Goal: Information Seeking & Learning: Learn about a topic

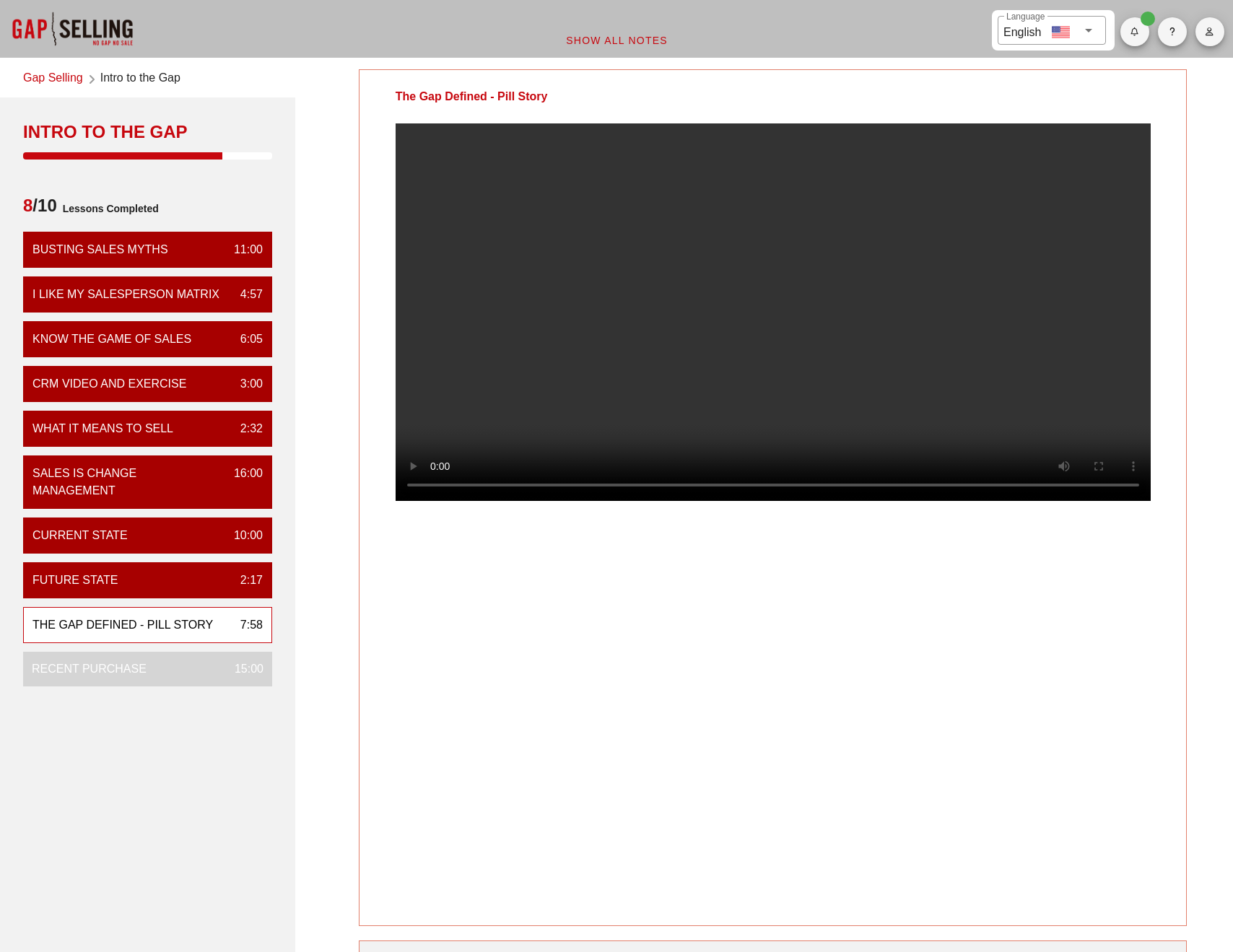
click at [435, 501] on video at bounding box center [773, 312] width 755 height 378
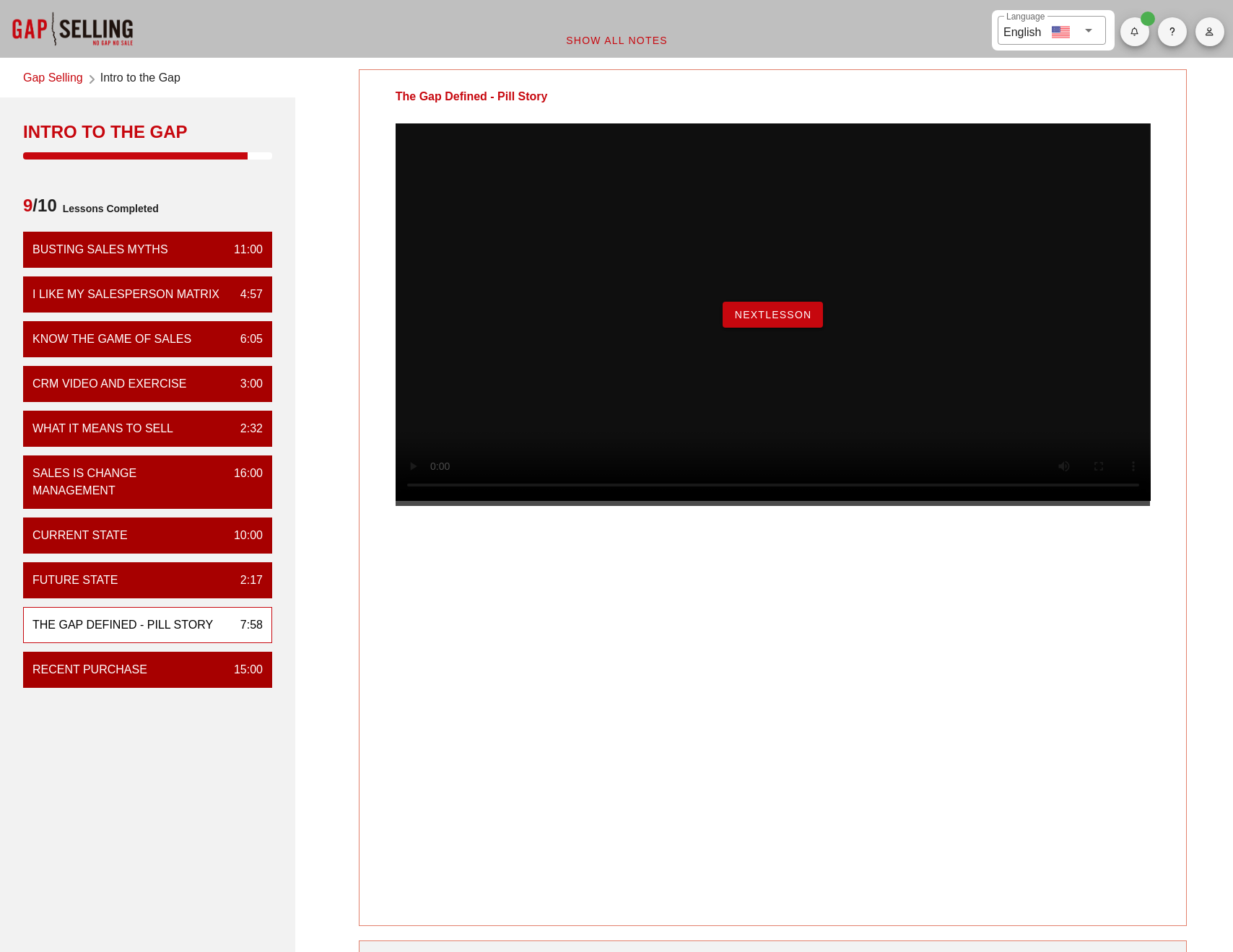
click at [790, 321] on span "NextLesson" at bounding box center [773, 315] width 78 height 12
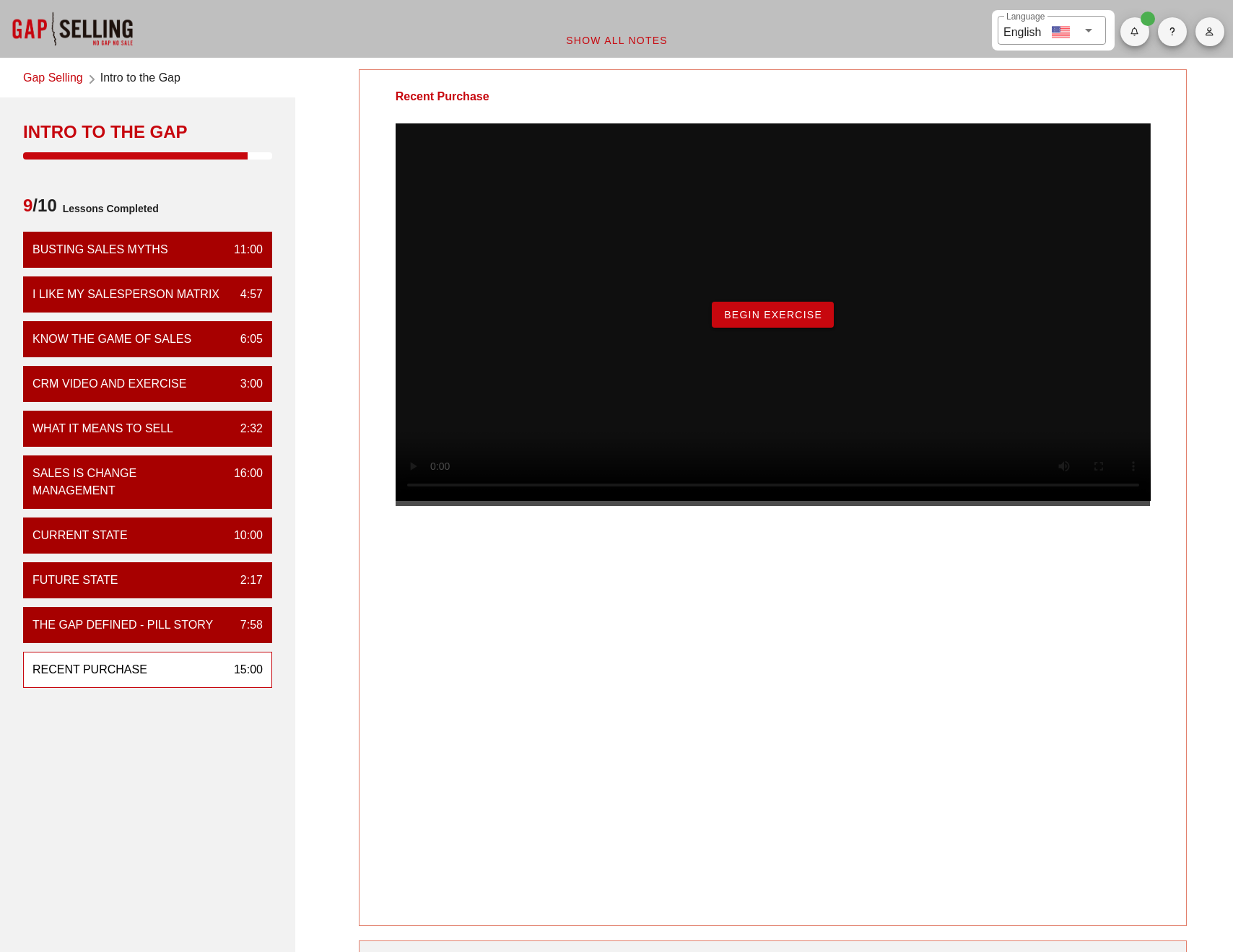
click at [781, 327] on button "Begin Exercise" at bounding box center [773, 315] width 122 height 26
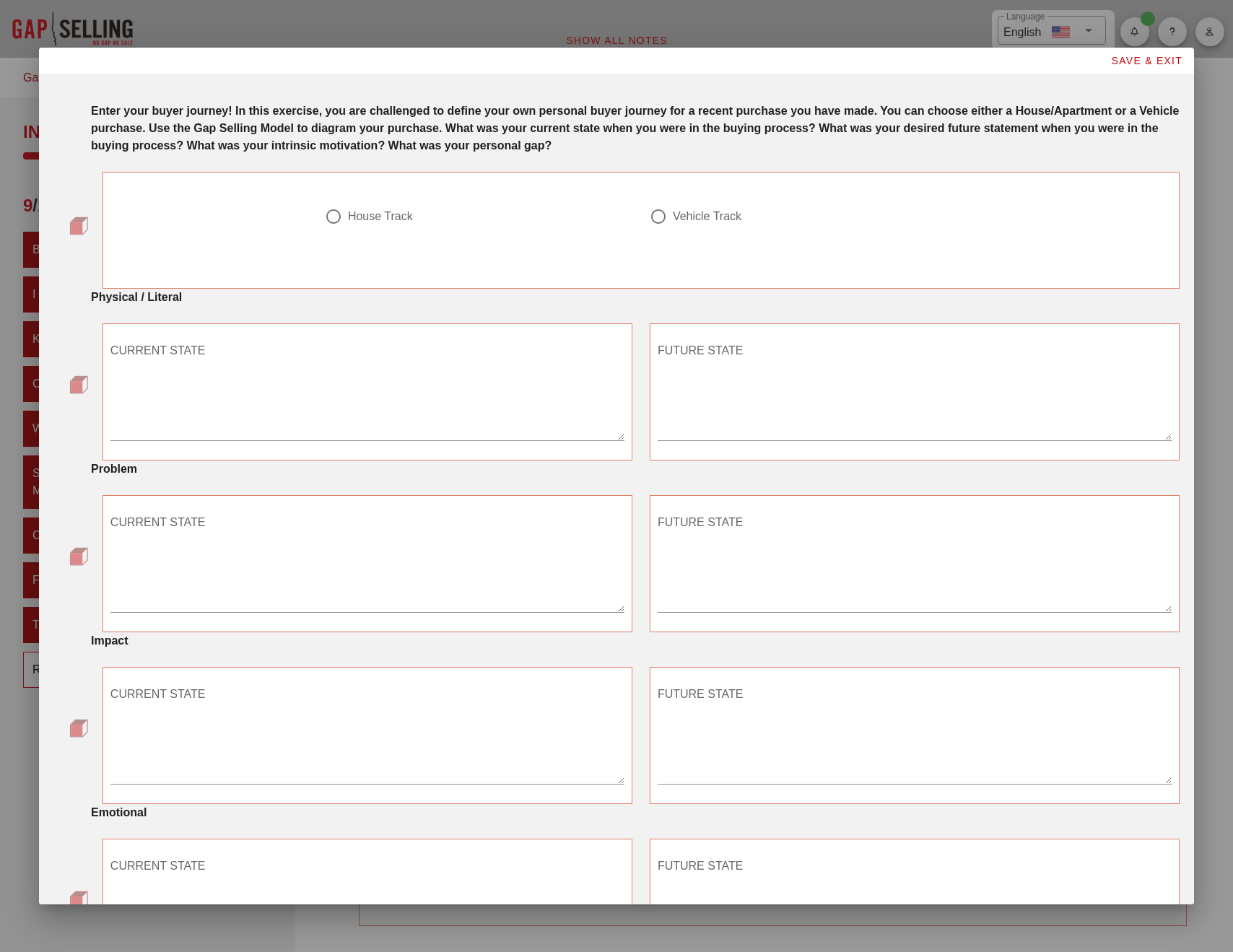
click at [384, 213] on div "House Track" at bounding box center [380, 216] width 65 height 15
radio input "true"
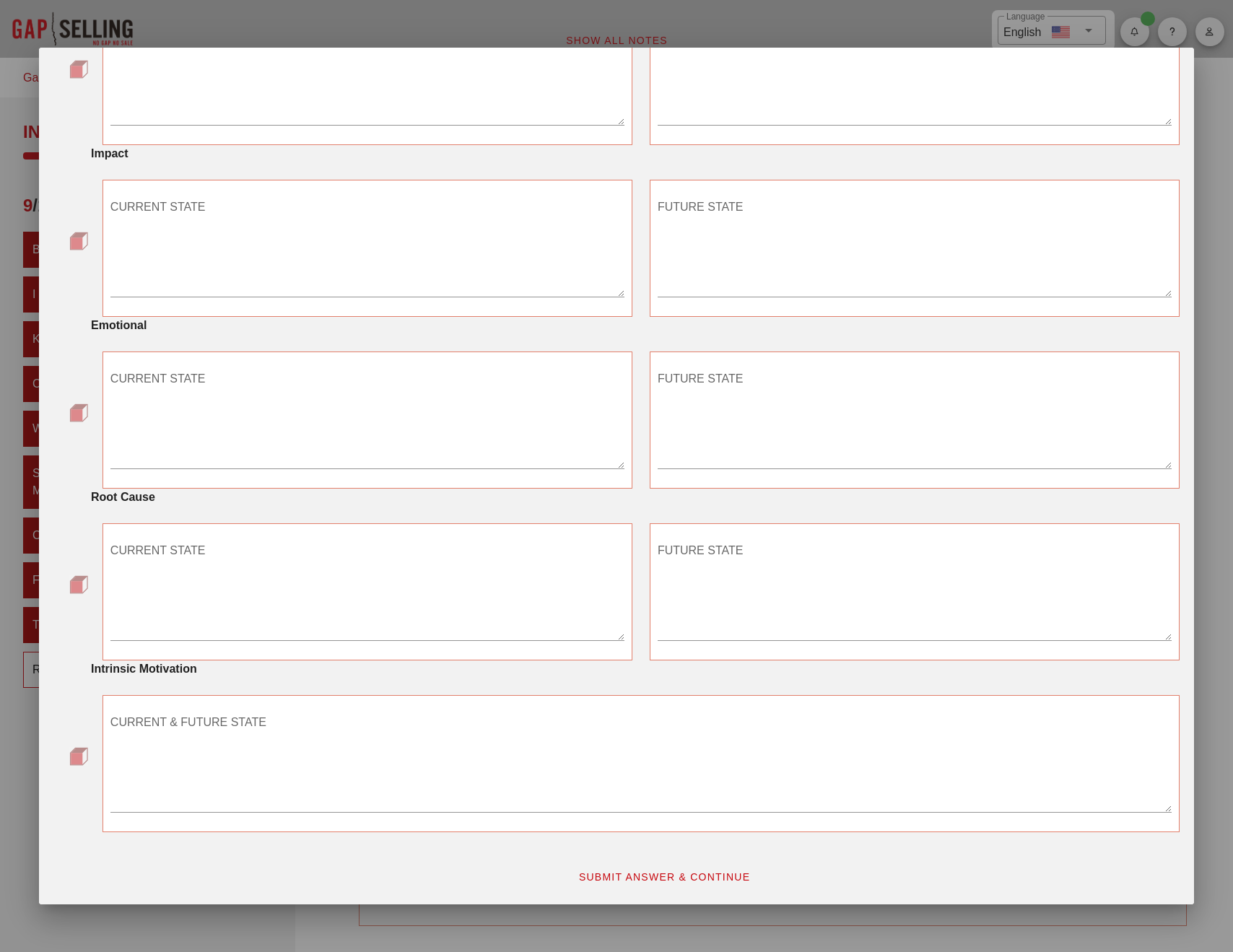
scroll to position [487, 0]
click at [641, 880] on span "SUBMIT ANSWER & CONTINUE" at bounding box center [664, 877] width 172 height 12
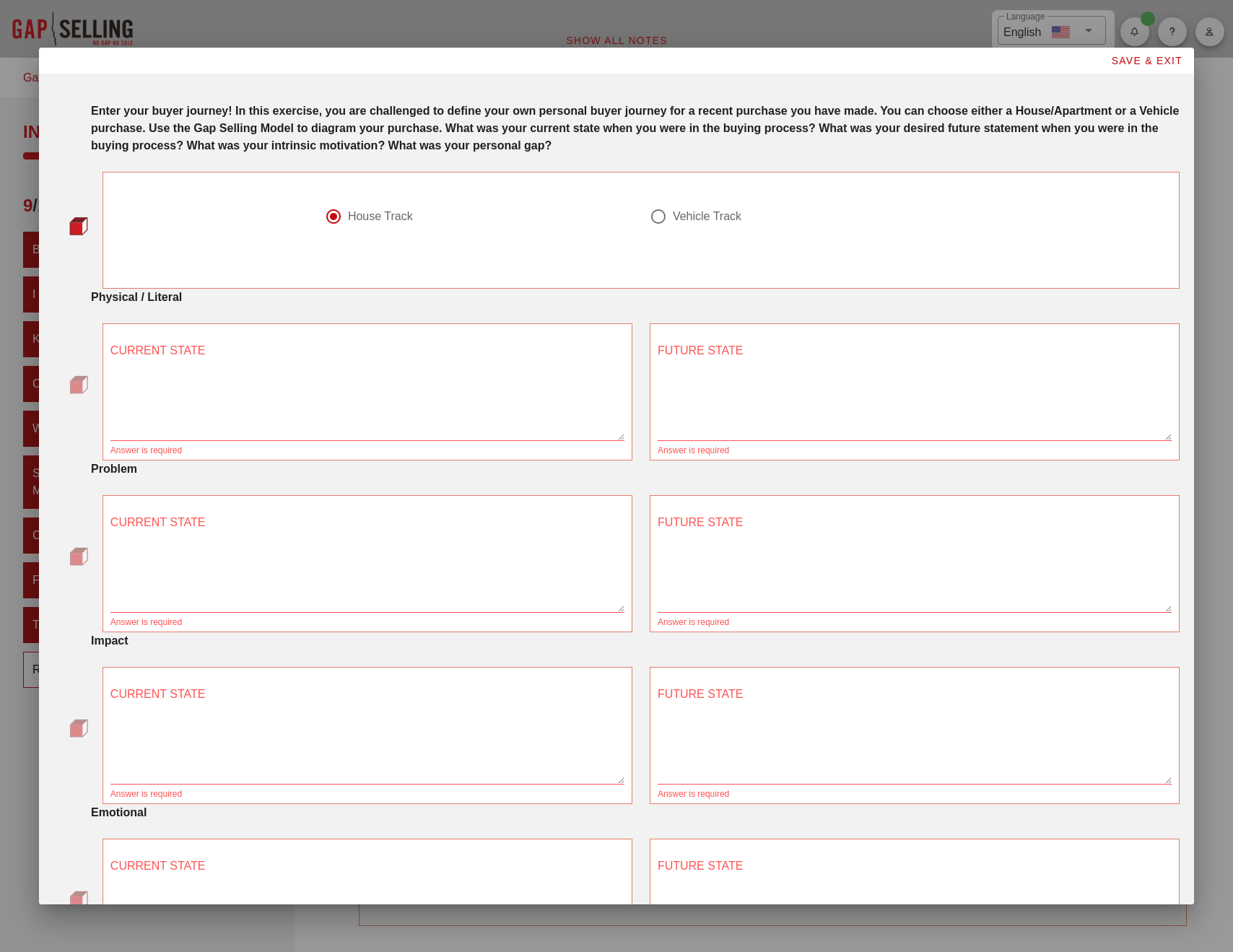
scroll to position [0, 0]
click at [292, 366] on textarea "CURRENT STATE" at bounding box center [367, 389] width 514 height 101
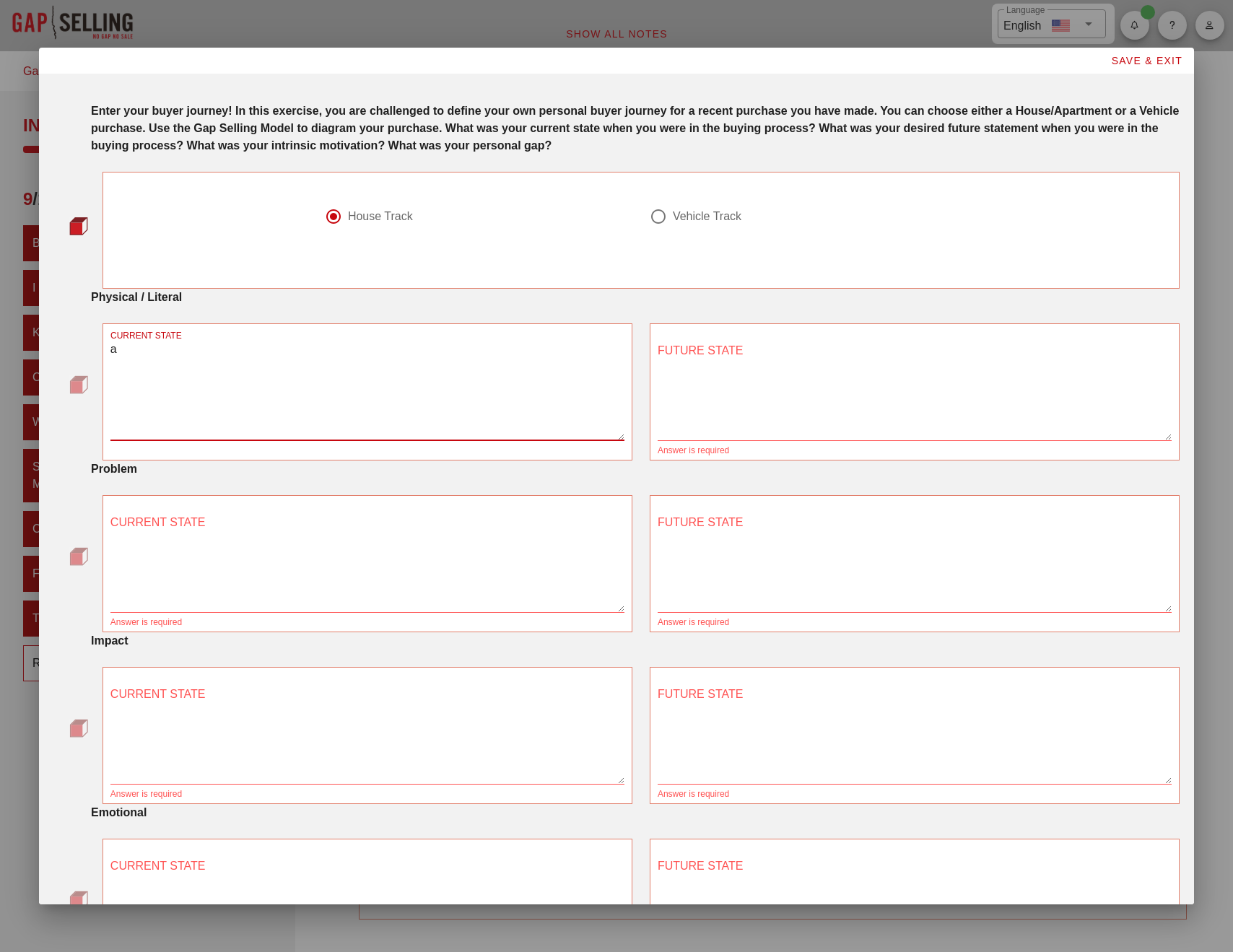
type textarea "a"
click at [257, 563] on textarea "CURRENT STATE" at bounding box center [367, 561] width 514 height 101
type textarea "a"
click at [243, 696] on textarea "CURRENT STATE" at bounding box center [367, 734] width 514 height 101
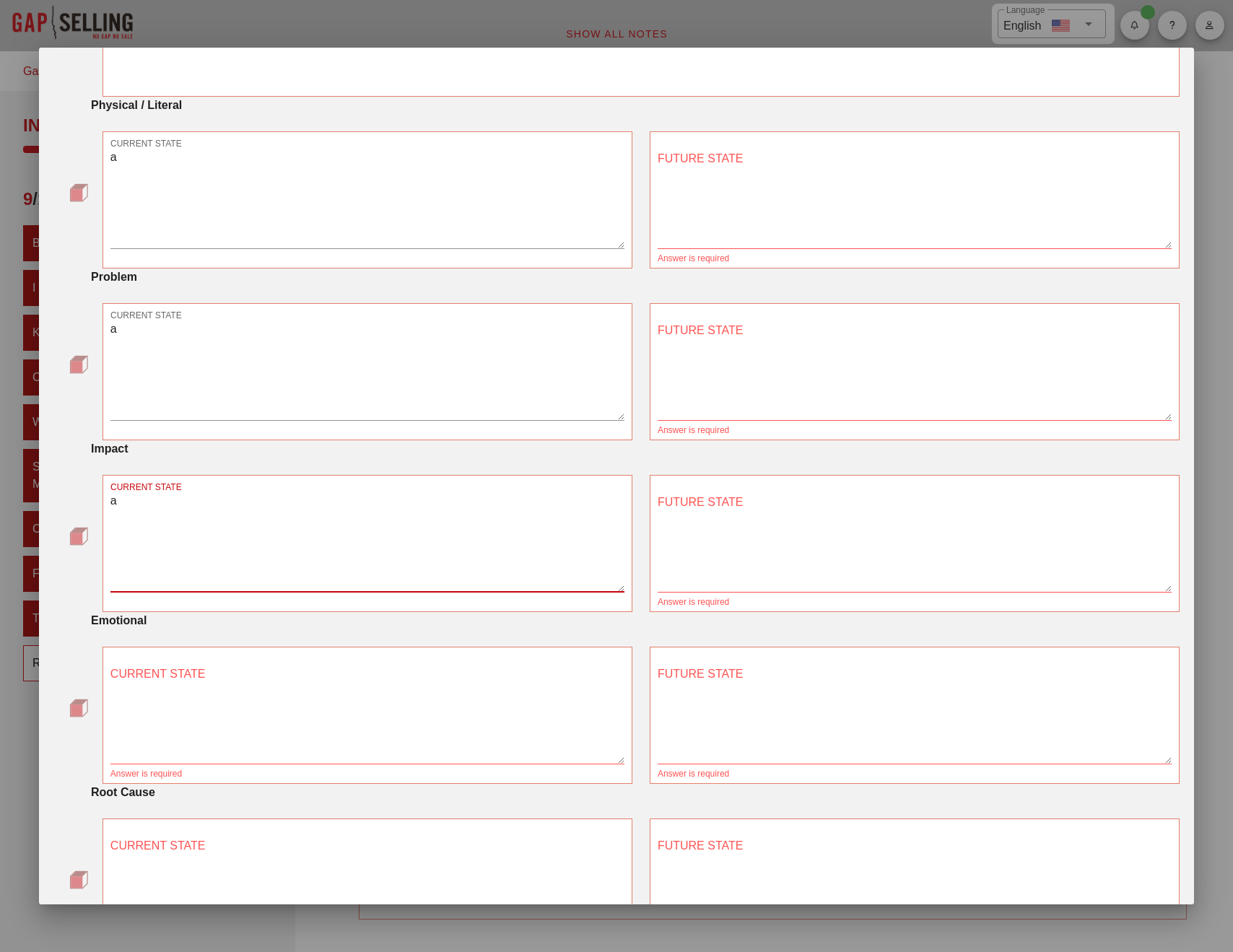
scroll to position [205, 0]
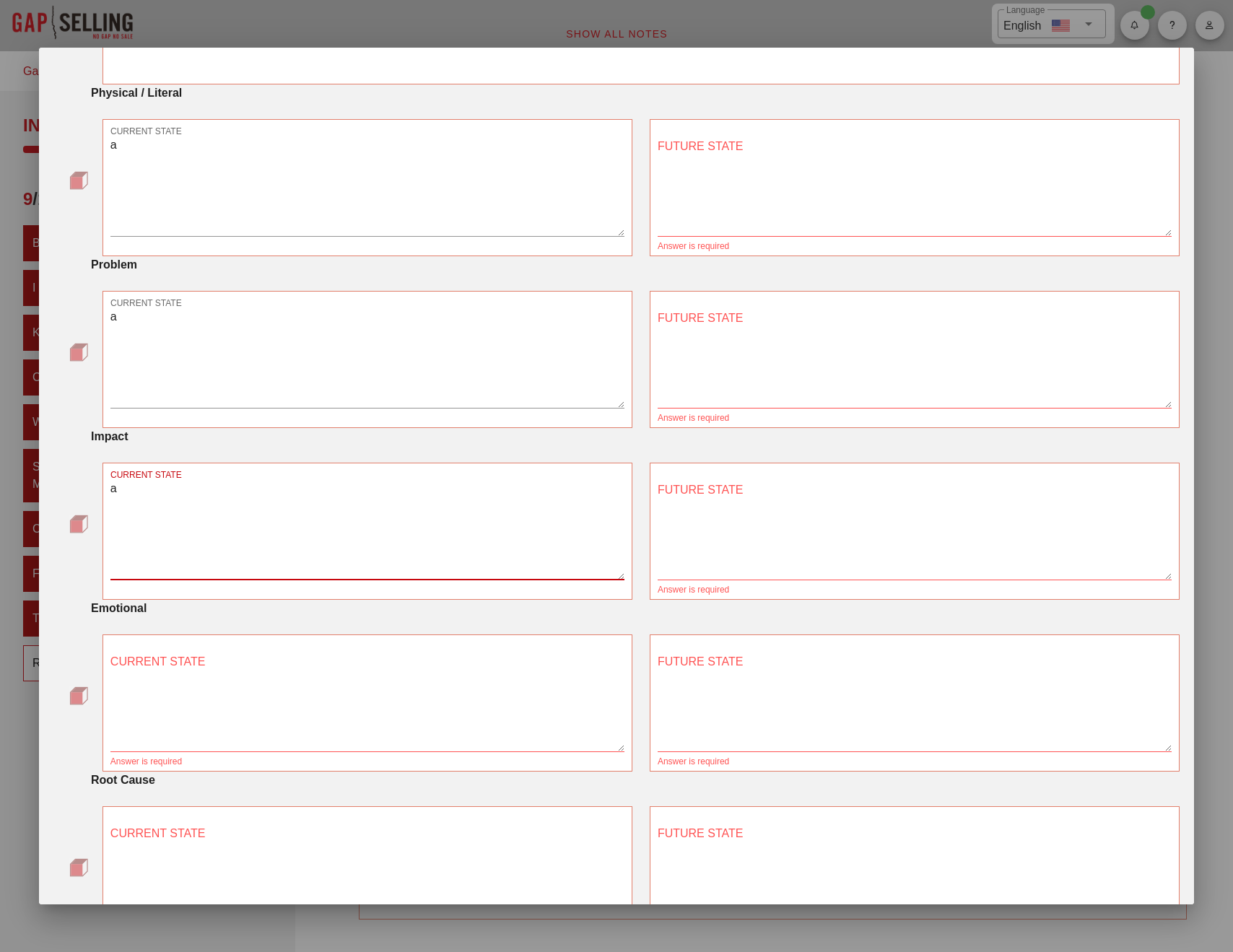
type textarea "a"
click at [246, 699] on textarea "CURRENT STATE" at bounding box center [367, 701] width 514 height 101
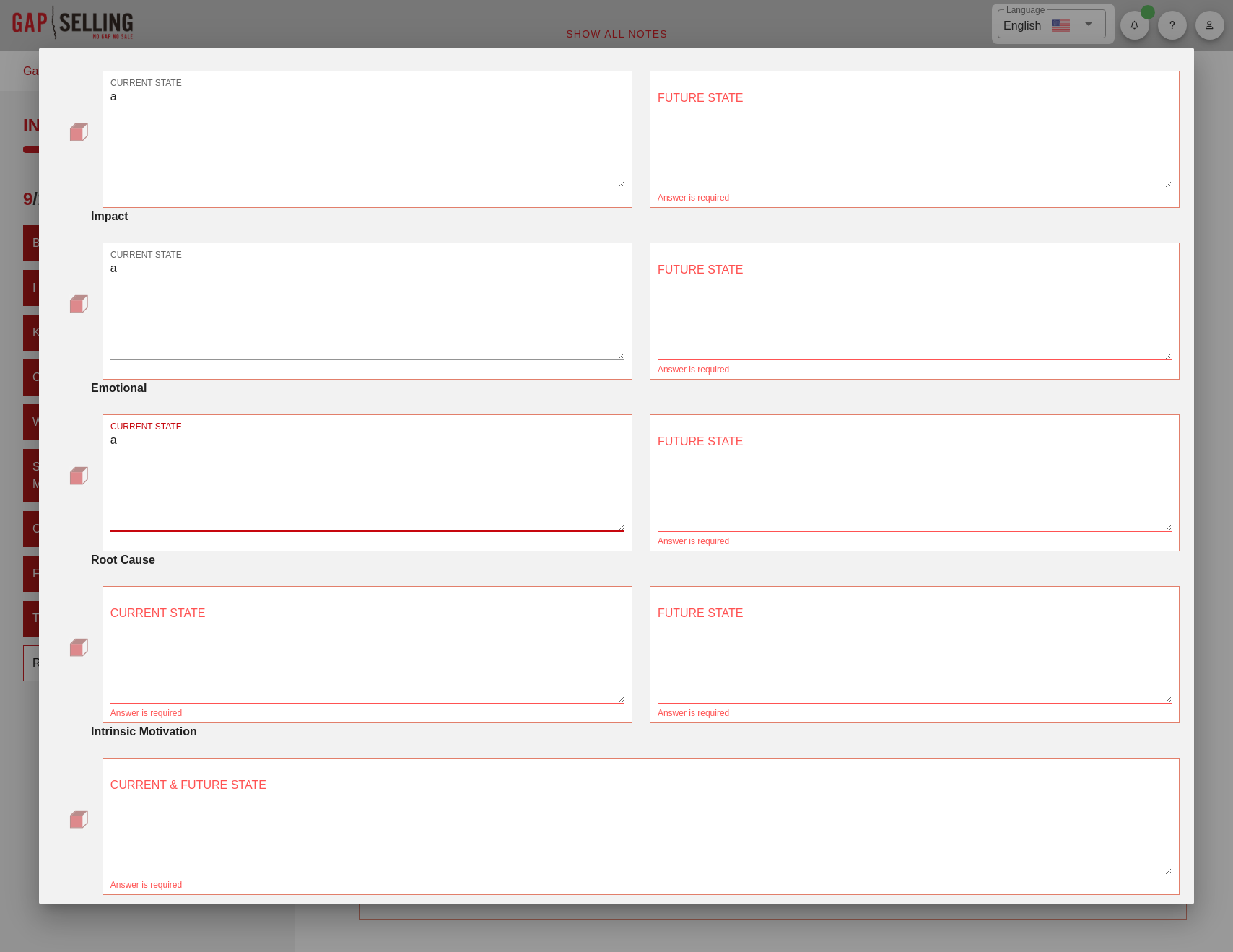
scroll to position [438, 0]
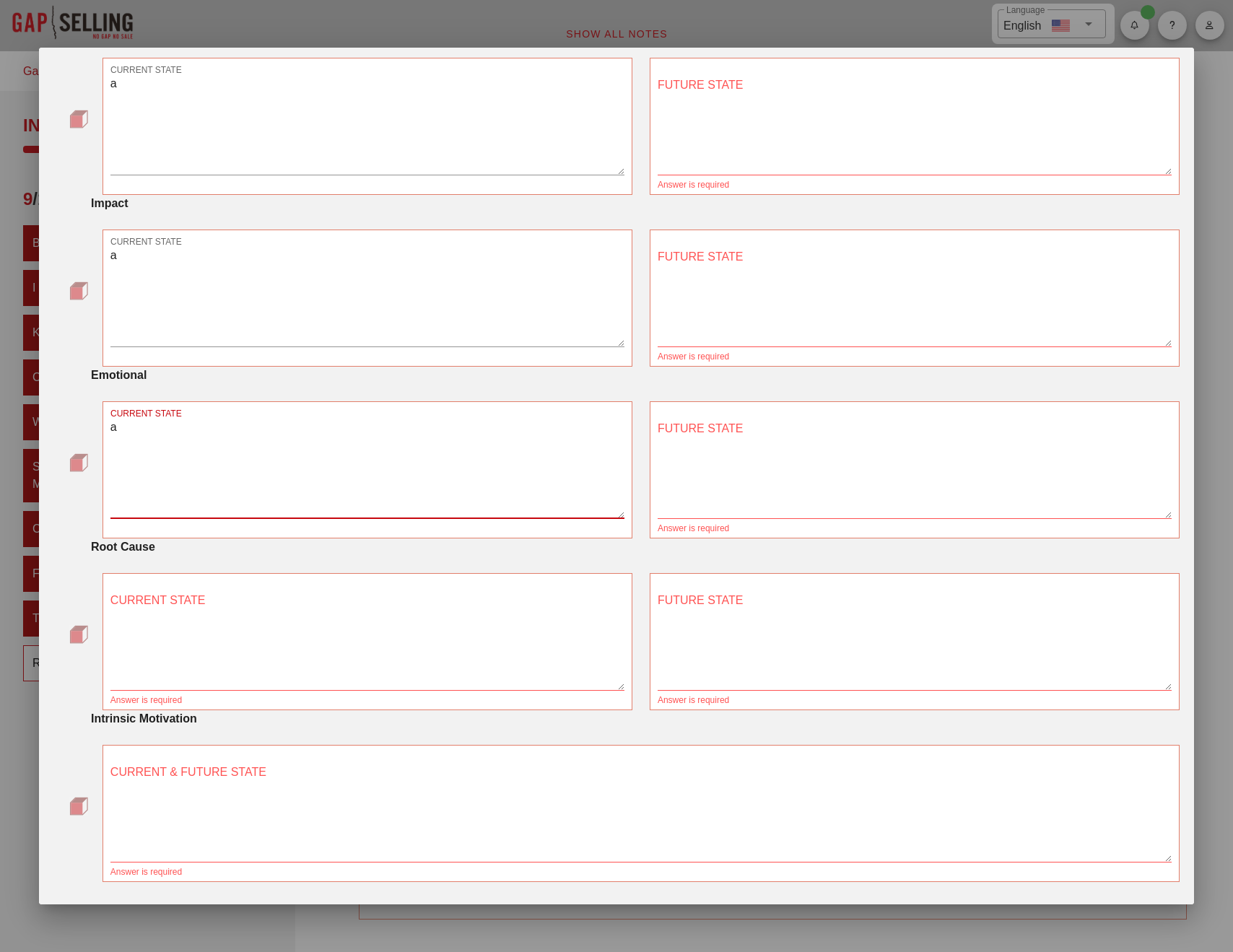
type textarea "a"
click at [315, 631] on textarea "CURRENT STATE" at bounding box center [367, 639] width 514 height 101
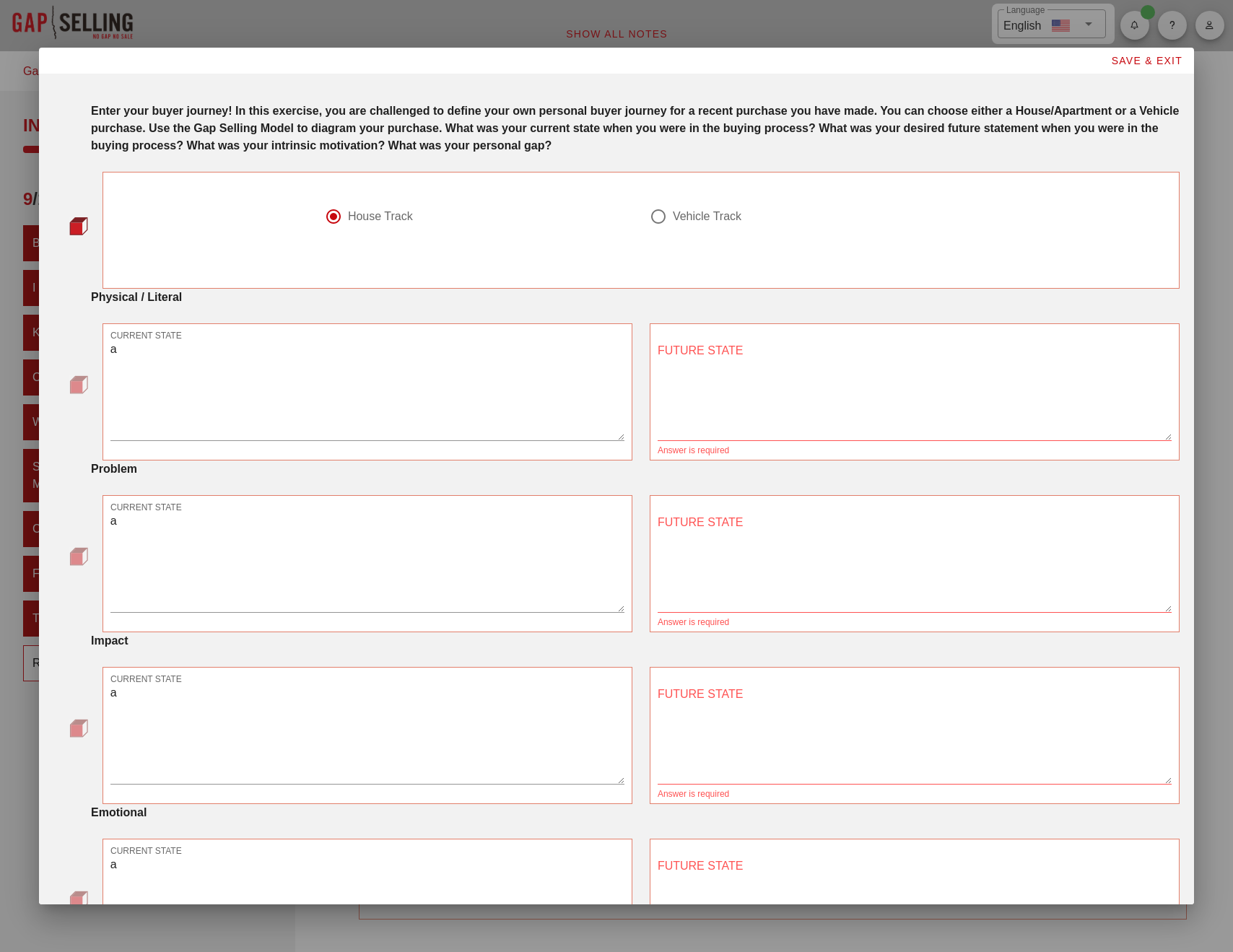
scroll to position [0, 0]
type textarea "a"
click at [710, 388] on textarea "FUTURE STATE" at bounding box center [914, 389] width 514 height 101
type textarea "b"
click at [732, 529] on textarea "FUTURE STATE" at bounding box center [914, 561] width 514 height 101
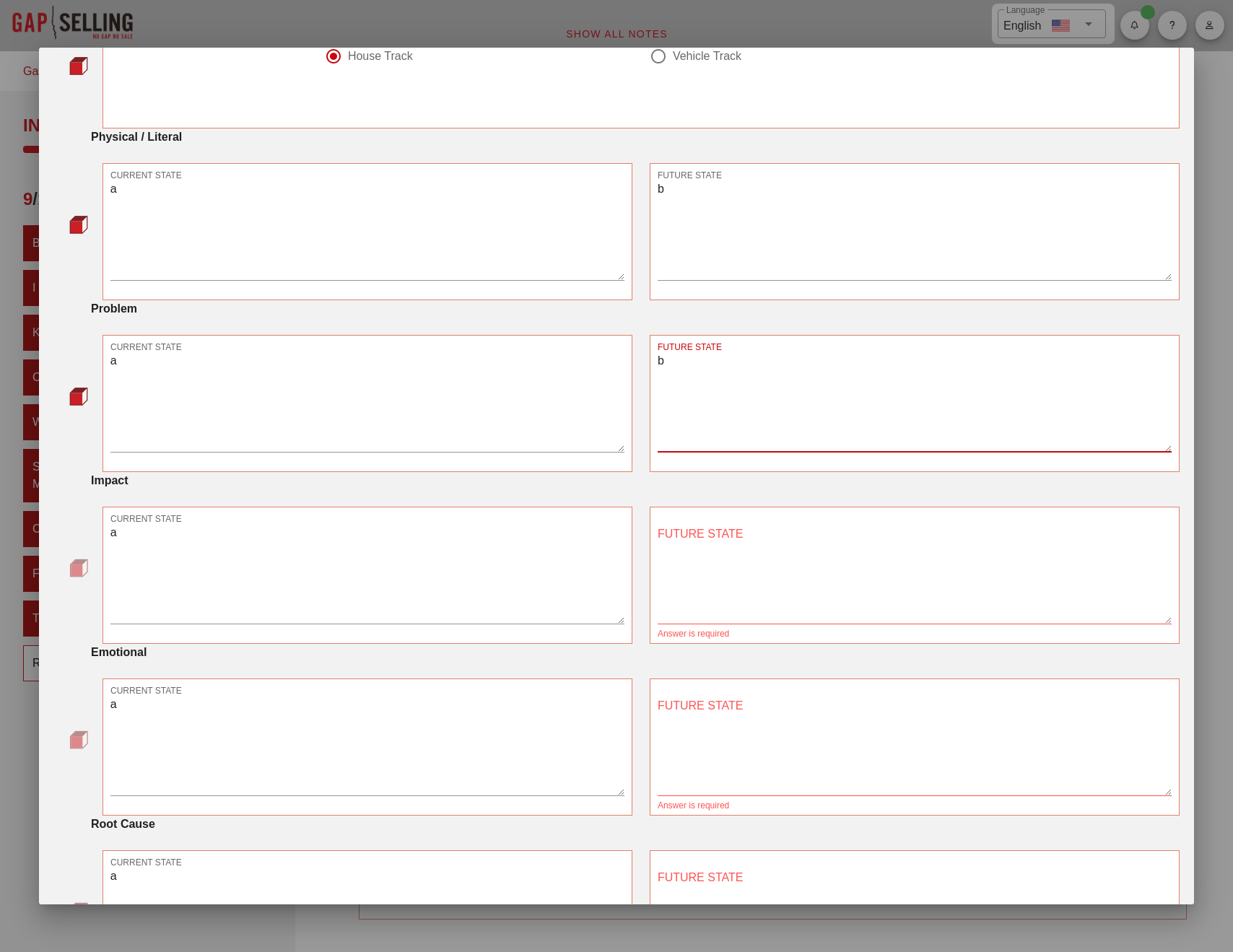
scroll to position [161, 0]
type textarea "bb"
click at [734, 551] on textarea "FUTURE STATE" at bounding box center [914, 571] width 514 height 101
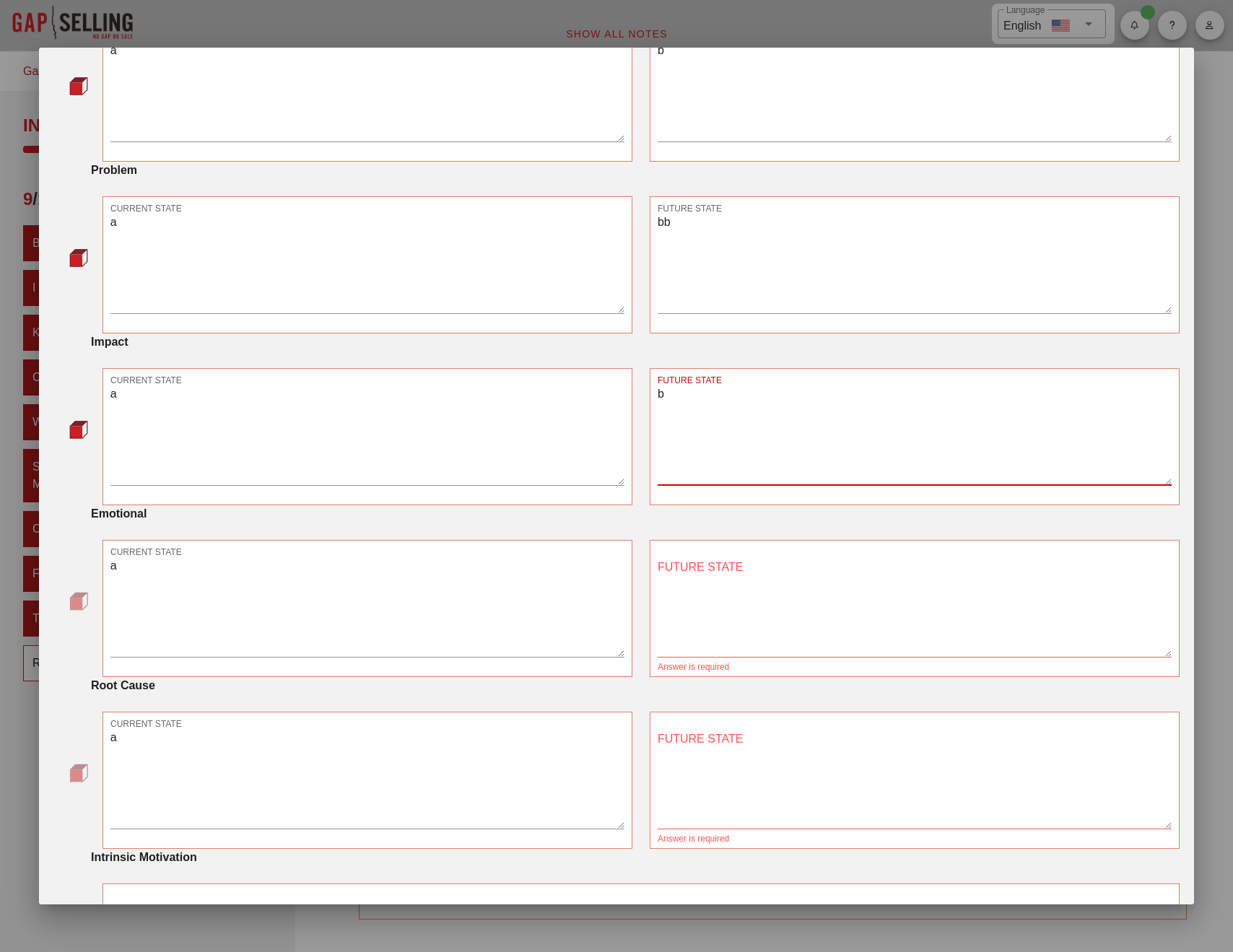
type textarea "b"
click at [735, 568] on textarea "FUTURE STATE" at bounding box center [914, 606] width 514 height 101
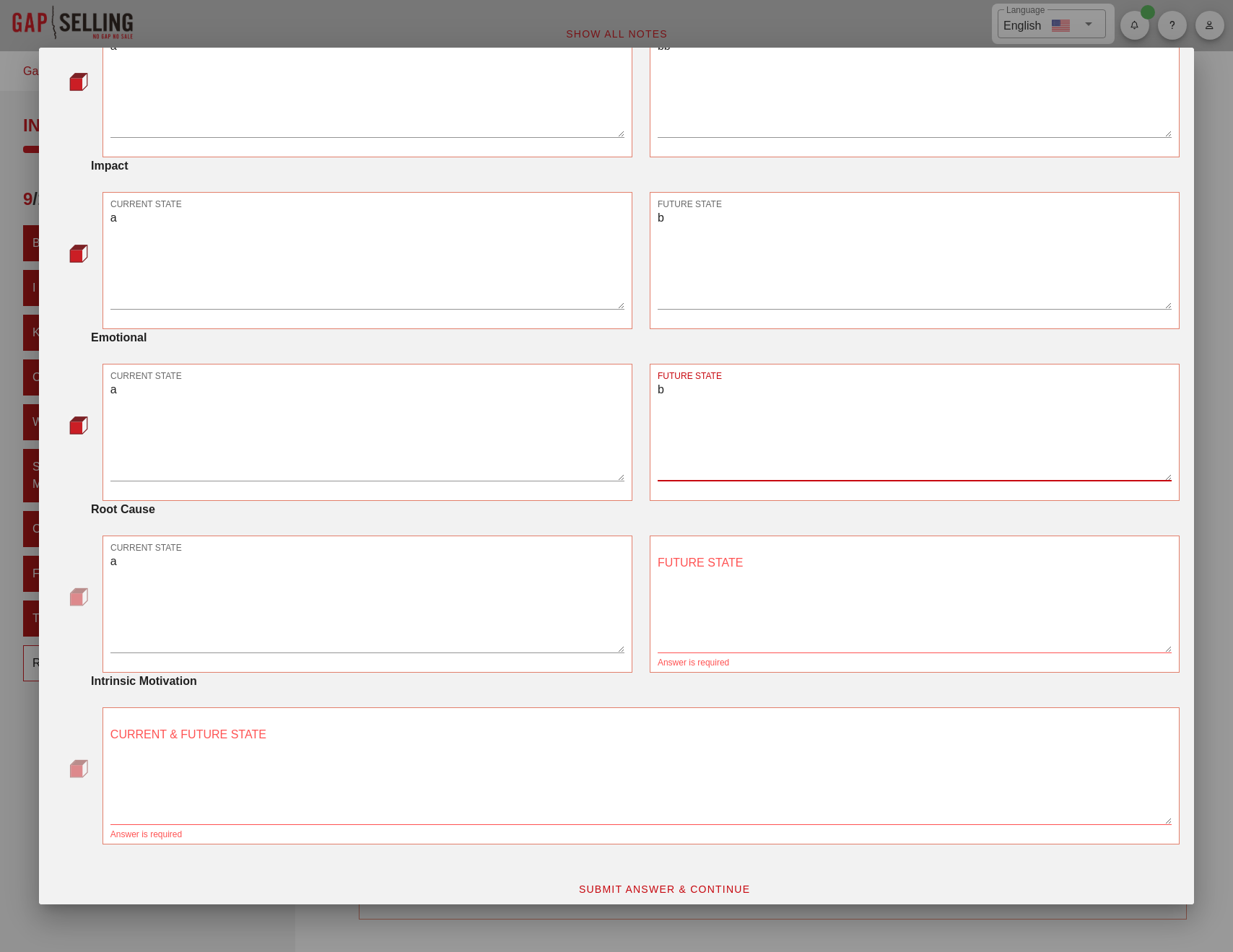
scroll to position [474, 0]
type textarea "b"
click at [708, 594] on textarea "FUTURE STATE" at bounding box center [914, 603] width 514 height 101
type textarea "b"
click at [521, 780] on textarea "CURRENT & FUTURE STATE" at bounding box center [641, 774] width 1061 height 101
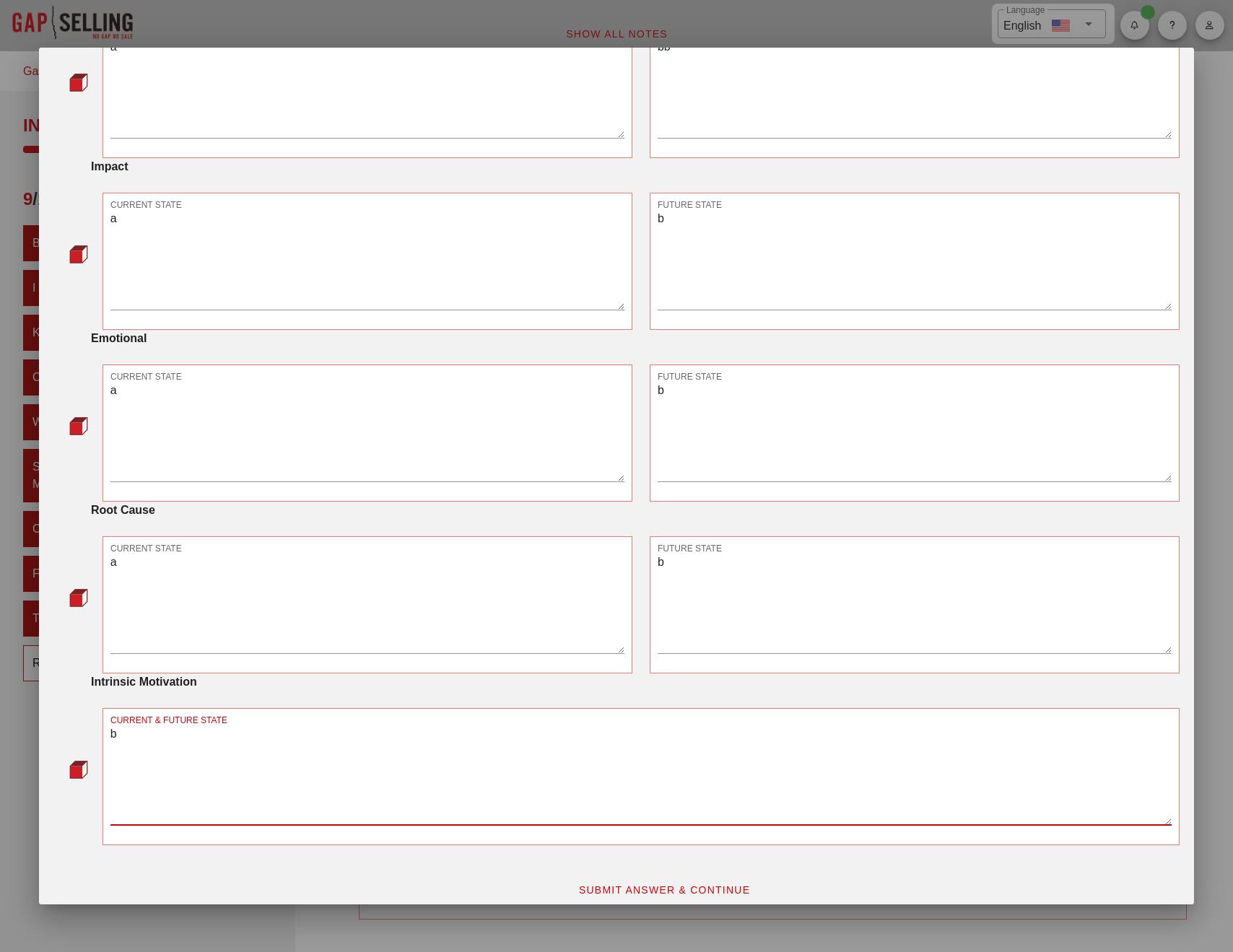
type textarea "b"
click at [648, 891] on span "SUBMIT ANSWER & CONTINUE" at bounding box center [664, 890] width 172 height 12
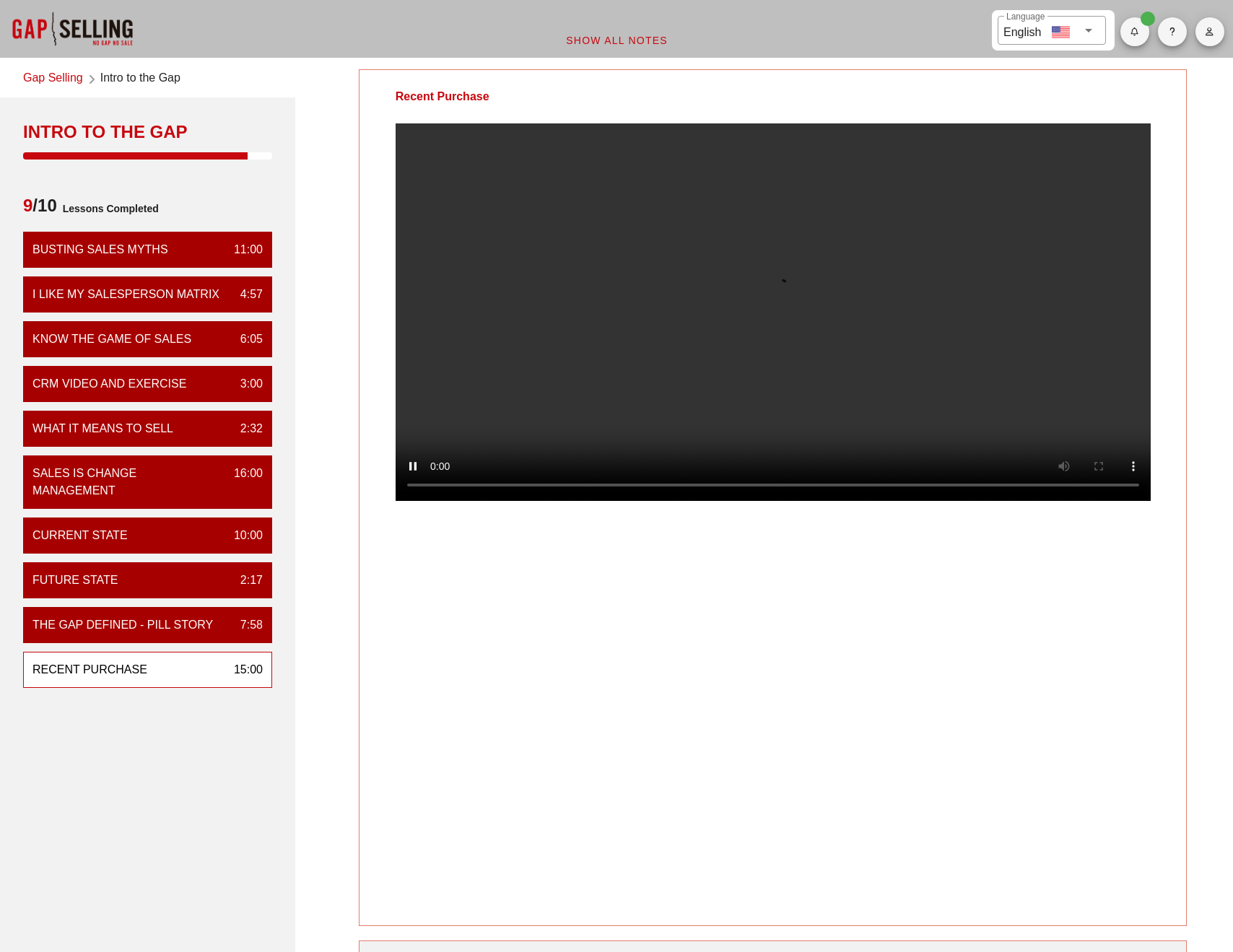
scroll to position [0, 0]
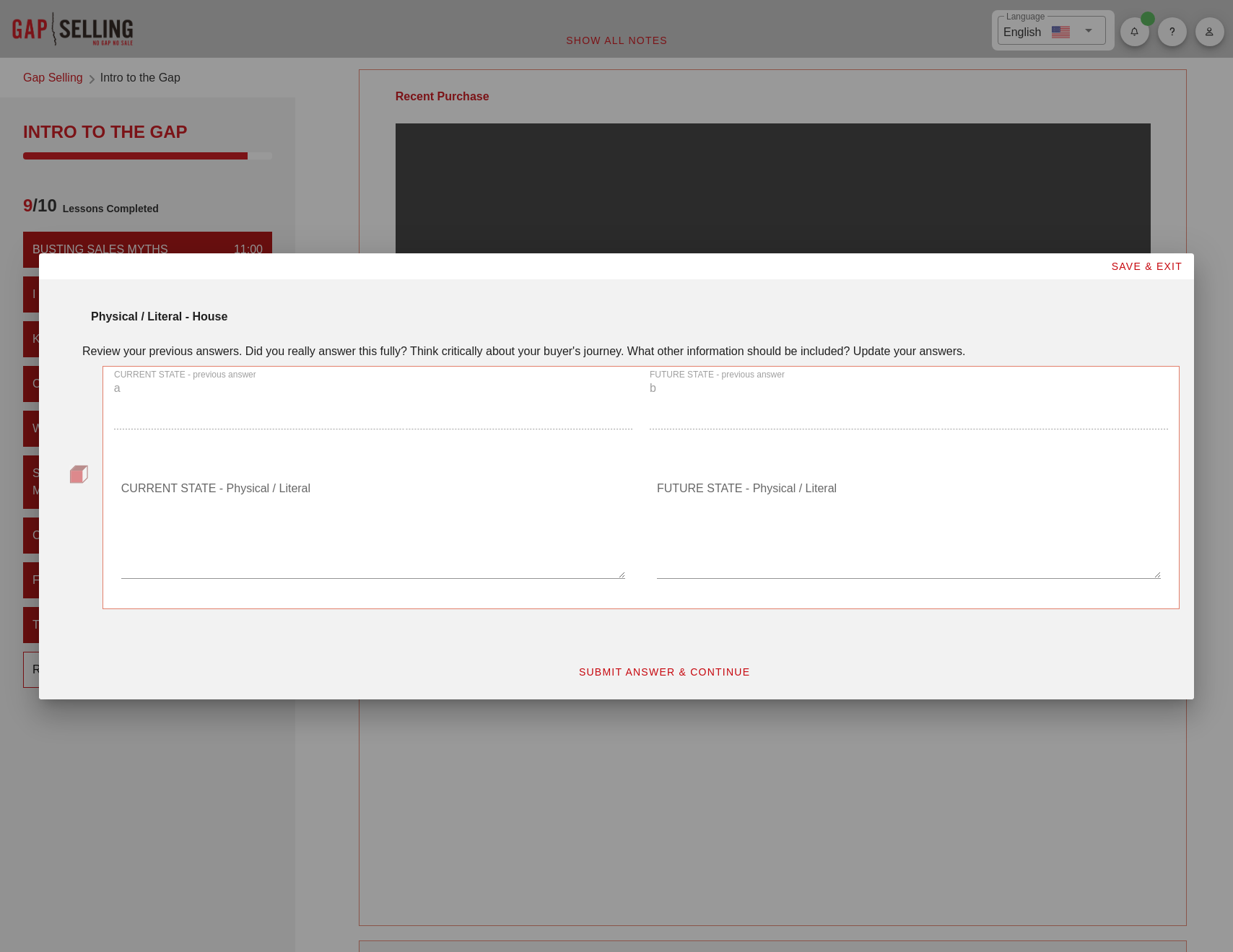
click at [316, 404] on div "CURRENT STATE - previous answer a" at bounding box center [373, 405] width 536 height 95
click at [312, 427] on div "CURRENT STATE - previous answer a" at bounding box center [373, 405] width 536 height 95
drag, startPoint x: 287, startPoint y: 547, endPoint x: 281, endPoint y: 554, distance: 9.2
click at [287, 549] on textarea "CURRENT STATE - Physical / Literal" at bounding box center [373, 528] width 504 height 101
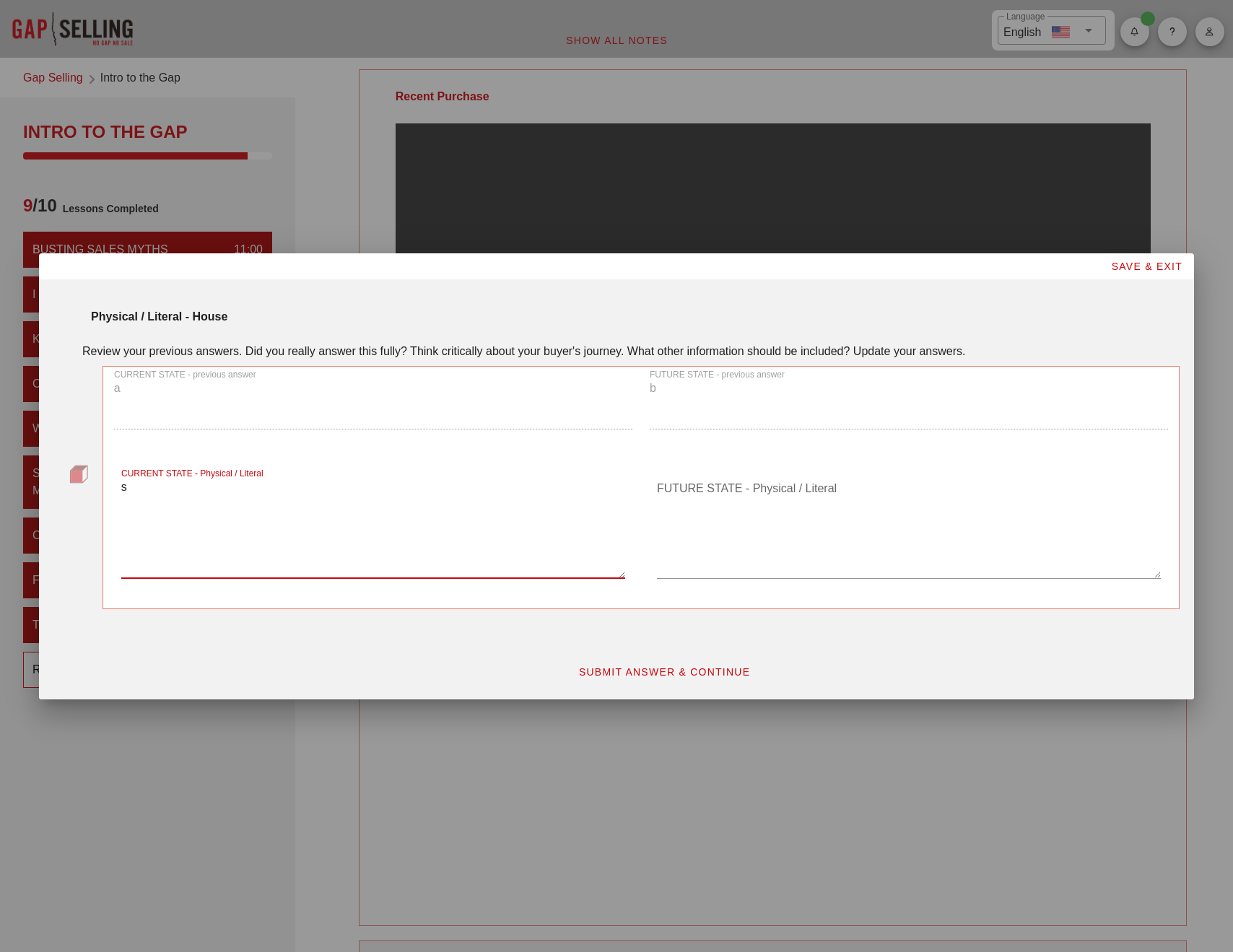
type textarea "s"
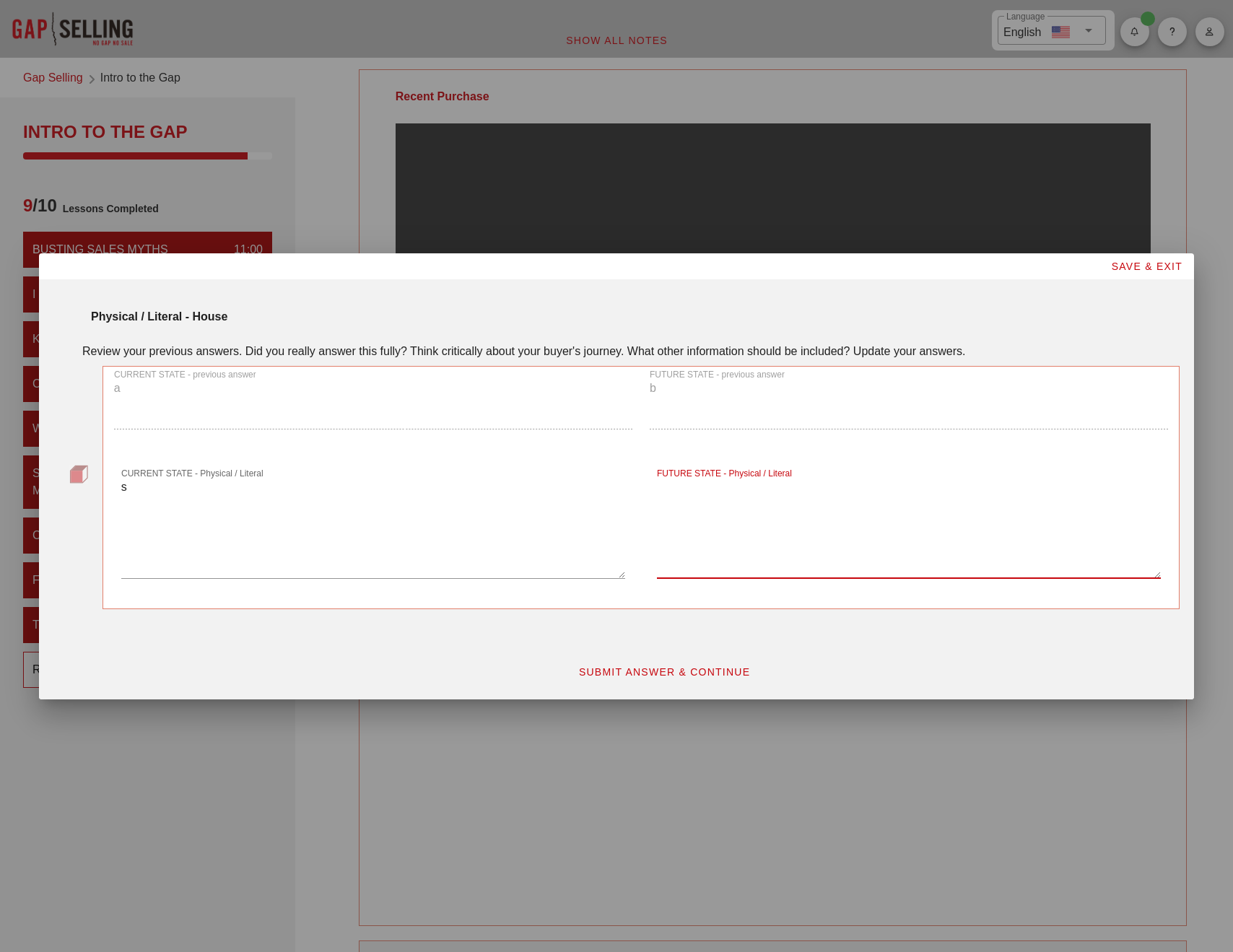
click at [689, 560] on textarea "FUTURE STATE - Physical / Literal" at bounding box center [909, 528] width 504 height 101
type textarea "f"
click at [691, 668] on span "SUBMIT ANSWER & CONTINUE" at bounding box center [664, 672] width 172 height 12
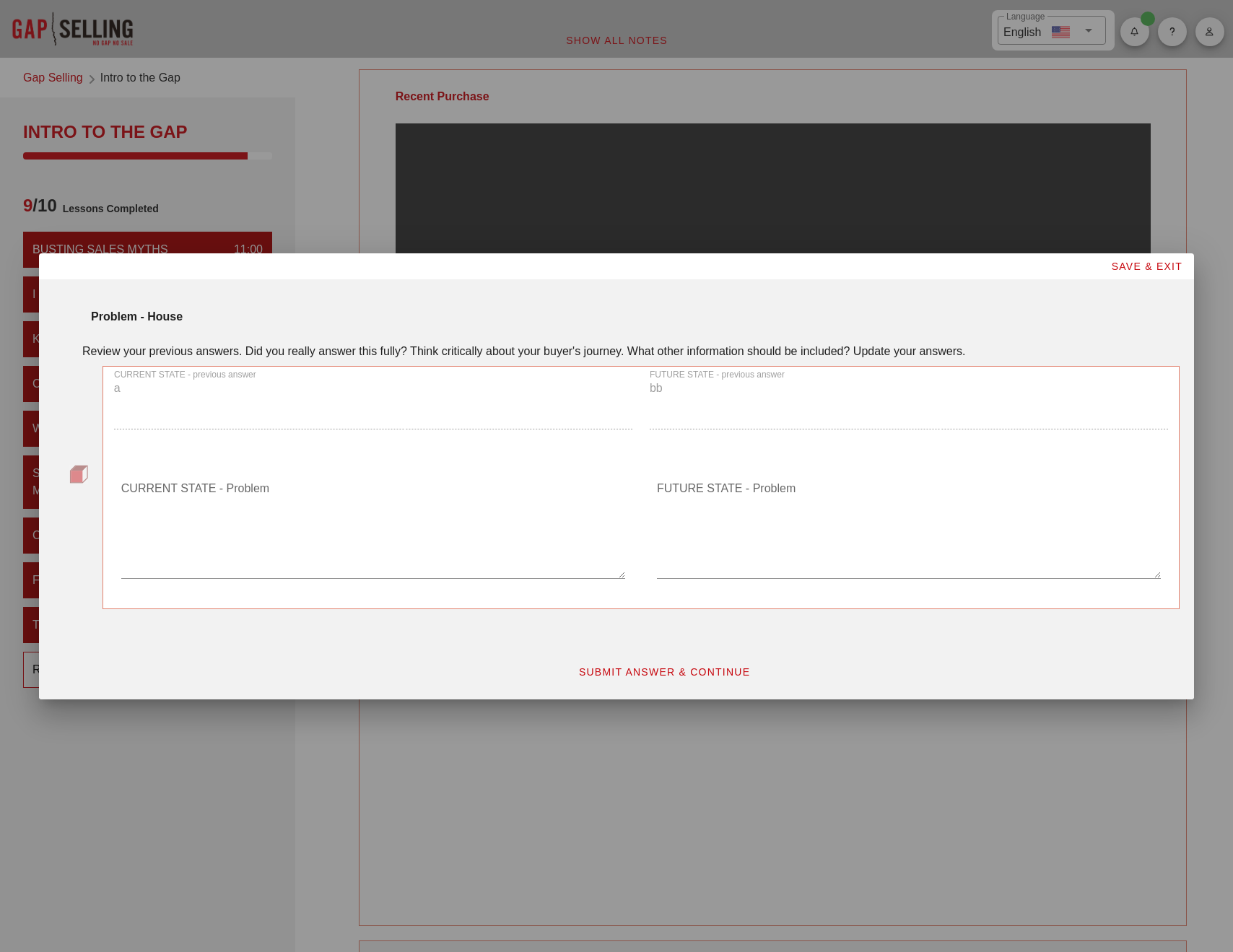
click at [265, 541] on textarea "CURRENT STATE - Problem" at bounding box center [373, 528] width 504 height 101
type textarea "f"
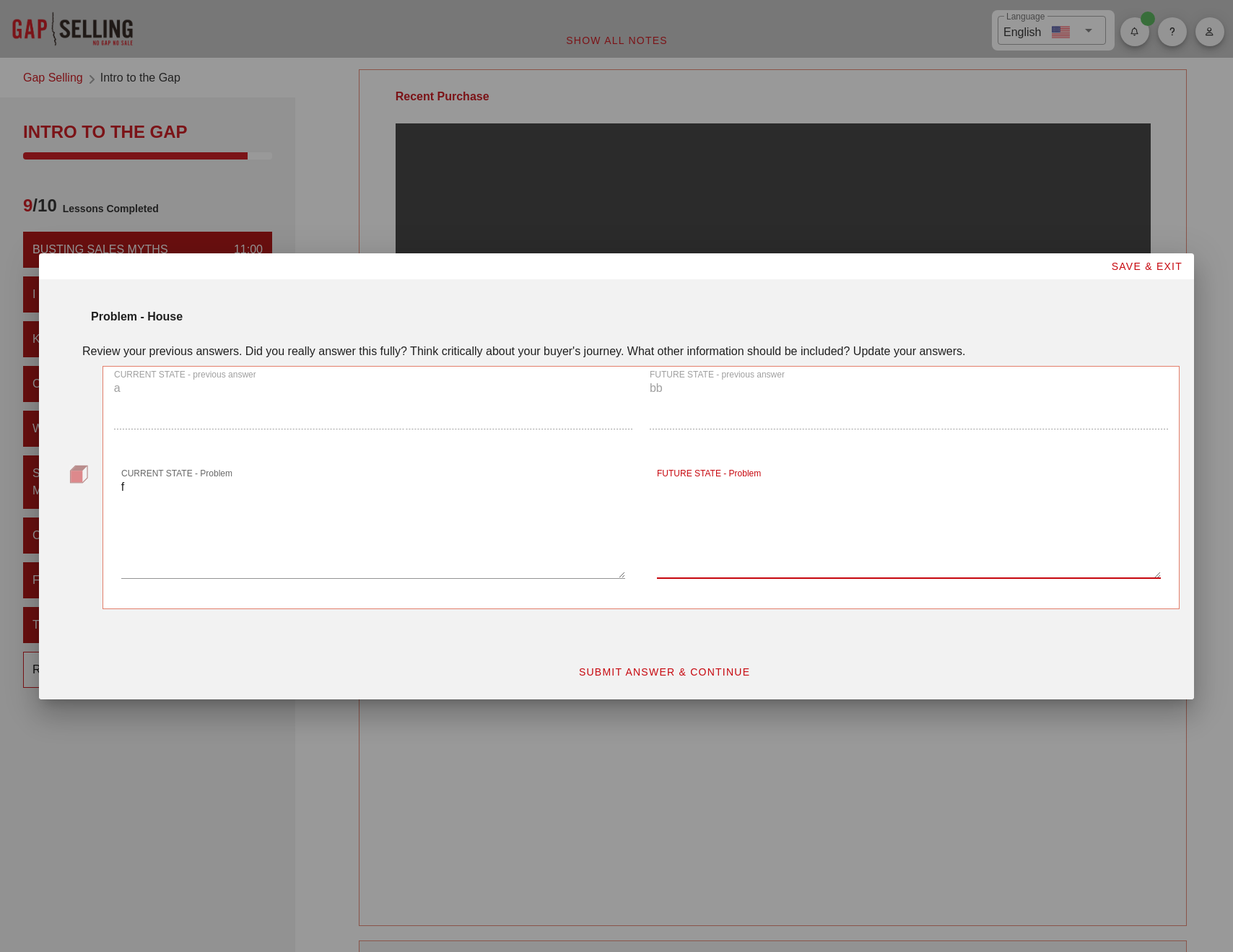
click at [813, 524] on textarea "FUTURE STATE - Problem" at bounding box center [909, 528] width 504 height 101
type textarea "f"
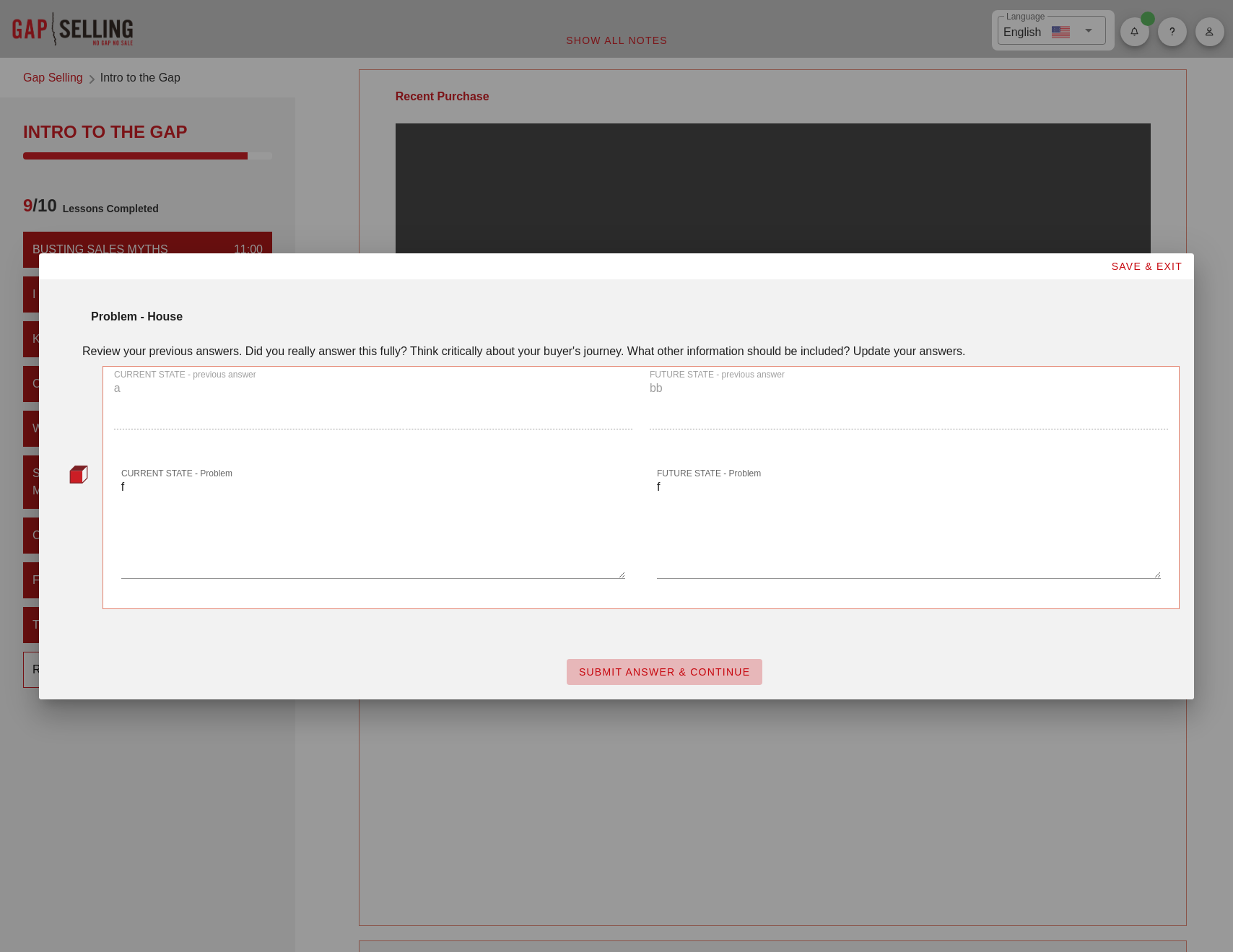
click at [688, 671] on span "SUBMIT ANSWER & CONTINUE" at bounding box center [664, 672] width 172 height 12
